Goal: Information Seeking & Learning: Learn about a topic

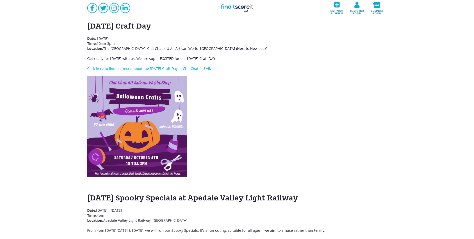
scroll to position [75, 0]
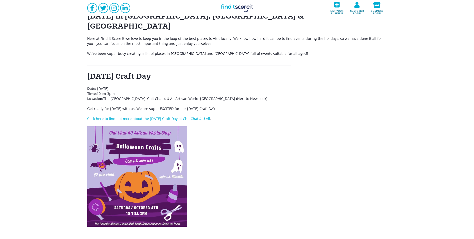
drag, startPoint x: 186, startPoint y: 107, endPoint x: 198, endPoint y: 113, distance: 14.0
click at [186, 116] on link "Click here to find out more about the Halloween Craft Day at Chit Chat 4 U All" at bounding box center [148, 118] width 123 height 5
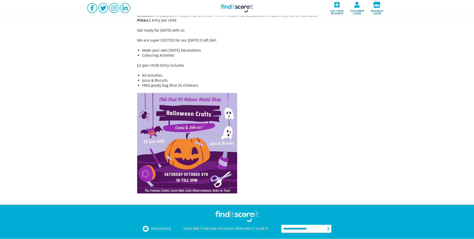
scroll to position [140, 0]
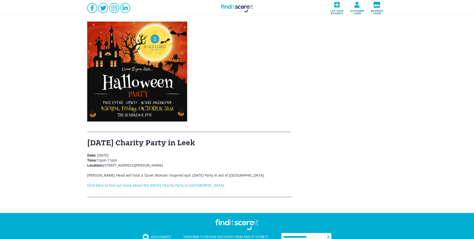
scroll to position [2524, 0]
